Goal: Task Accomplishment & Management: Use online tool/utility

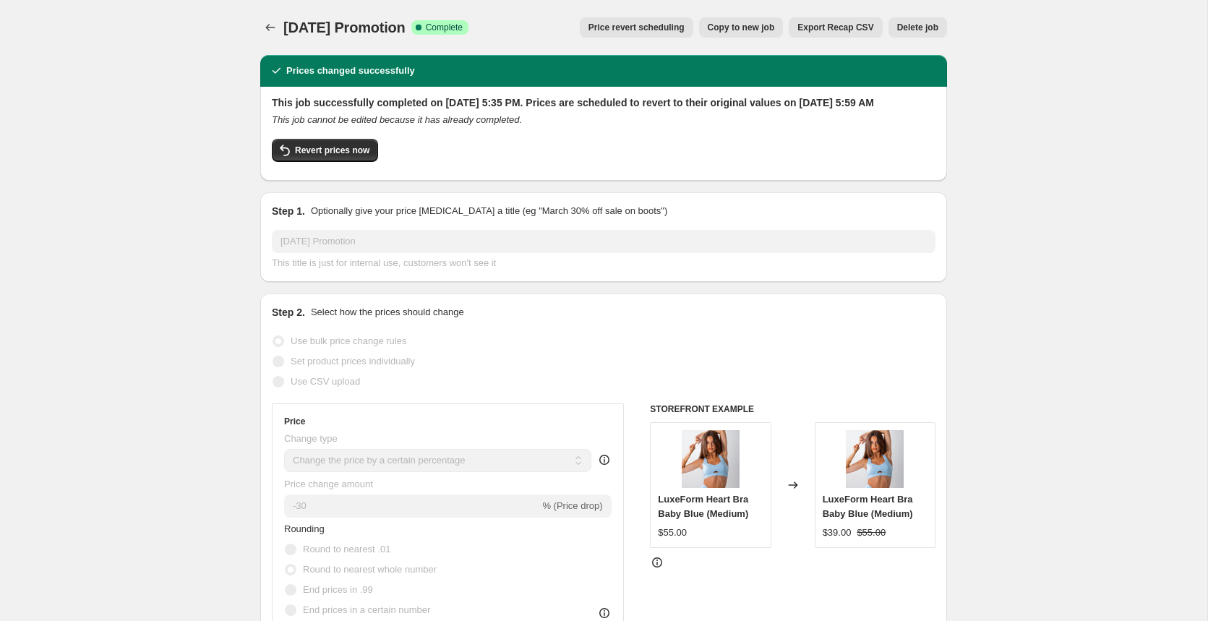
select select "percentage"
select select "collection"
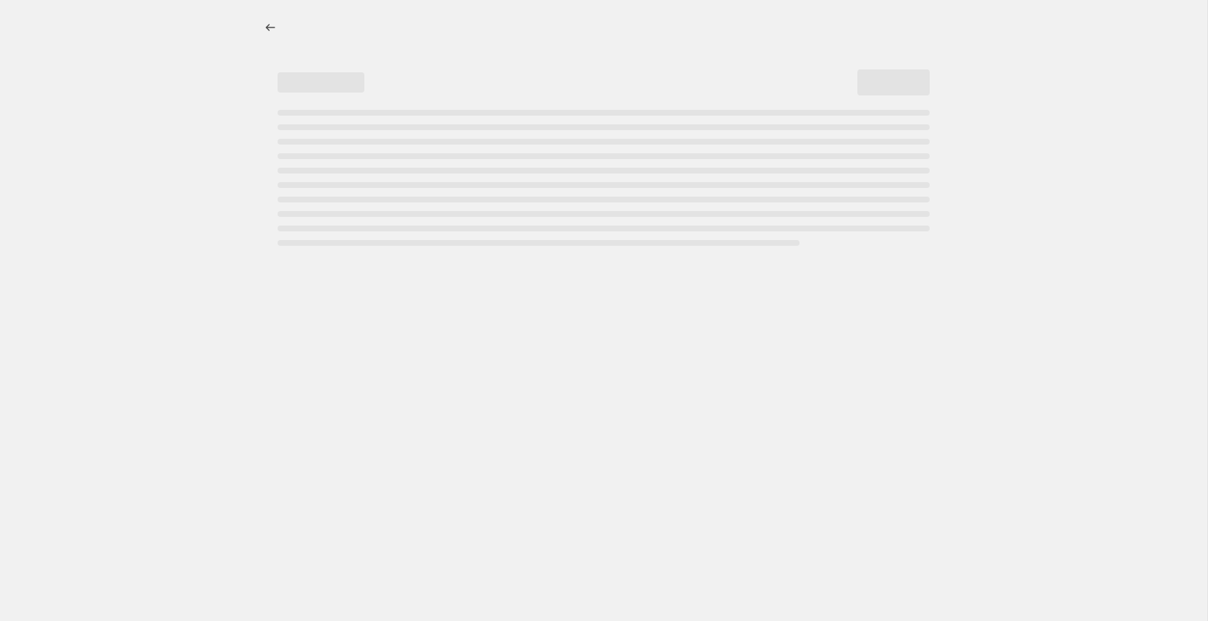
select select "percentage"
select select "collection"
select select "percentage"
select select "collection"
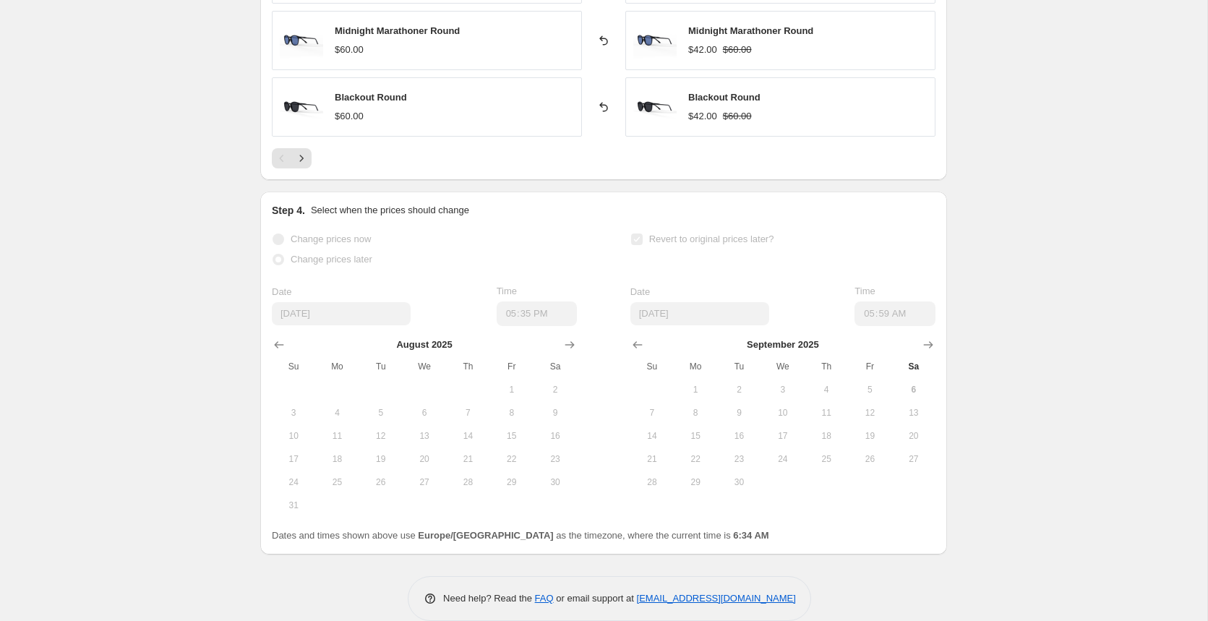
scroll to position [1314, 0]
